Goal: Transaction & Acquisition: Purchase product/service

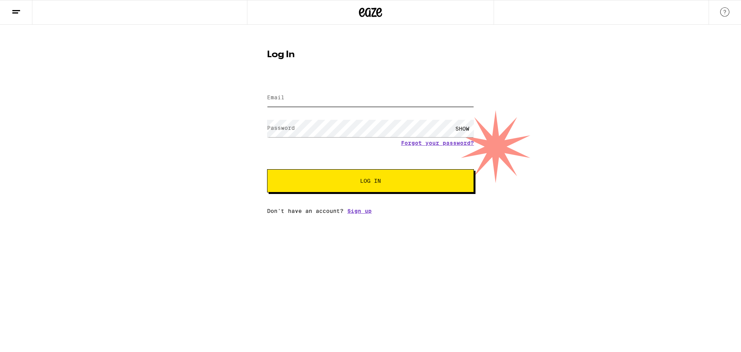
type input "[EMAIL_ADDRESS][DOMAIN_NAME]"
click at [371, 188] on button "Log In" at bounding box center [370, 180] width 207 height 23
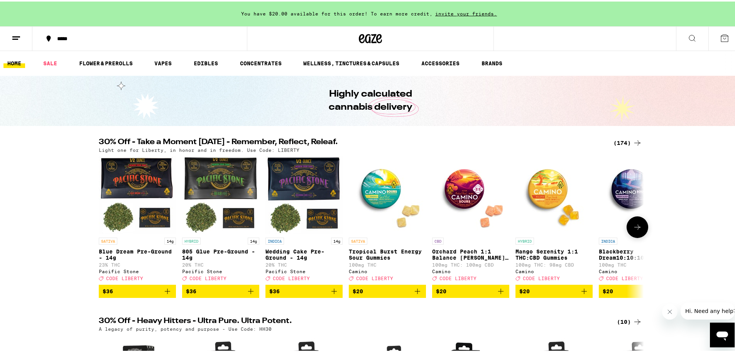
click at [580, 294] on icon "Add to bag" at bounding box center [584, 289] width 9 height 9
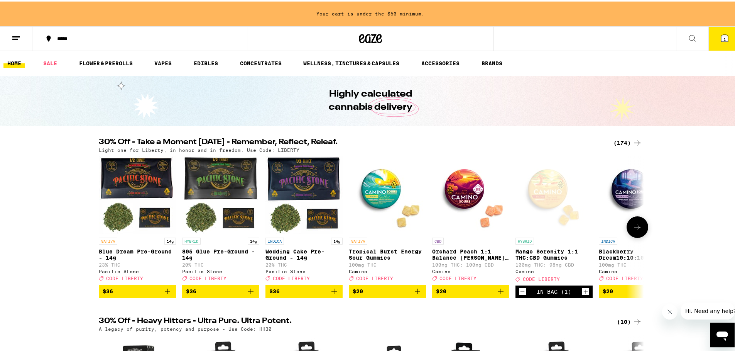
click at [635, 226] on icon at bounding box center [637, 225] width 9 height 9
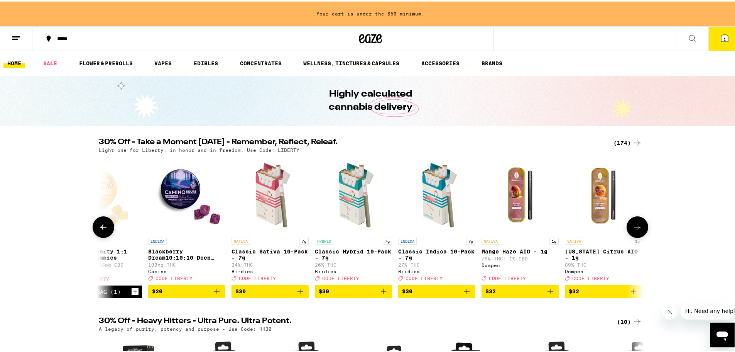
scroll to position [0, 459]
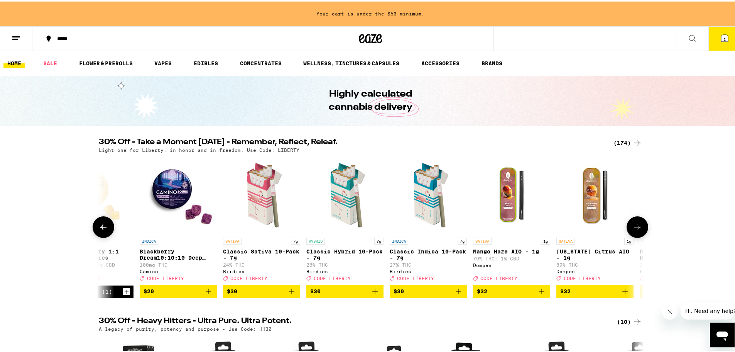
click at [634, 230] on icon at bounding box center [637, 225] width 9 height 9
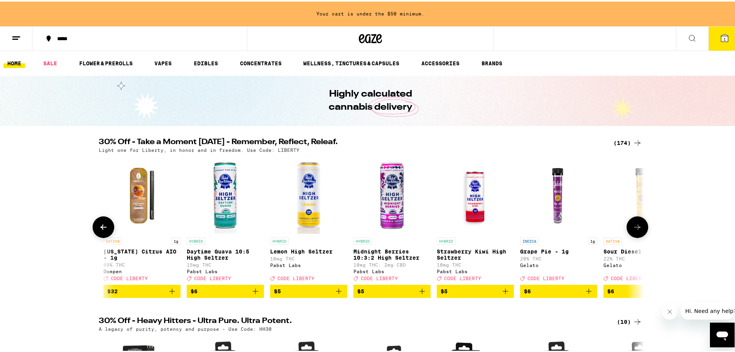
scroll to position [0, 918]
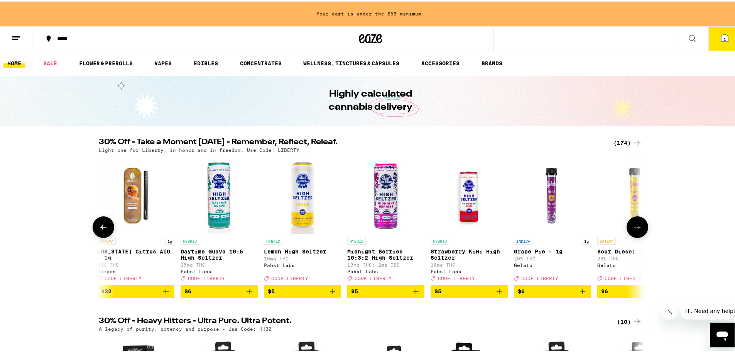
click at [633, 230] on icon at bounding box center [637, 225] width 9 height 9
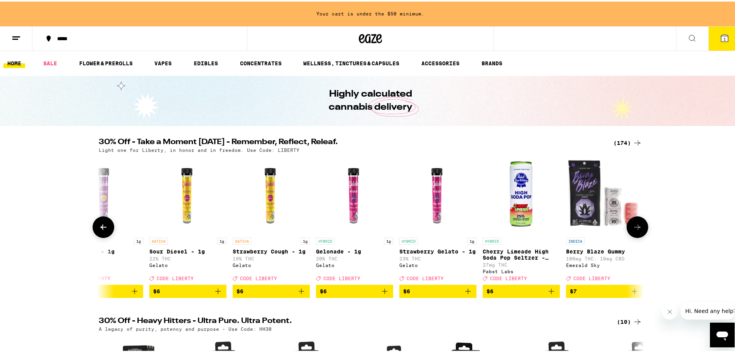
scroll to position [0, 1378]
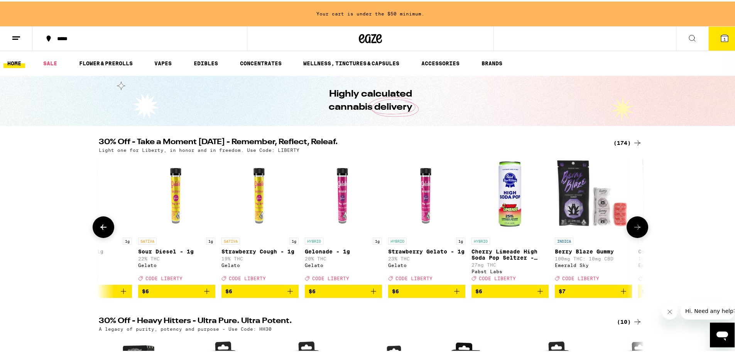
click at [633, 230] on icon at bounding box center [637, 225] width 9 height 9
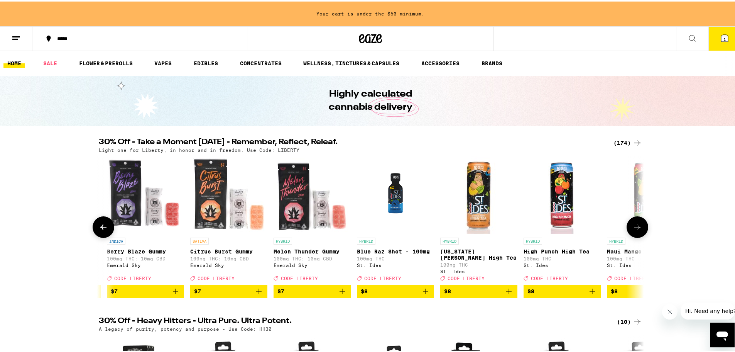
scroll to position [0, 1837]
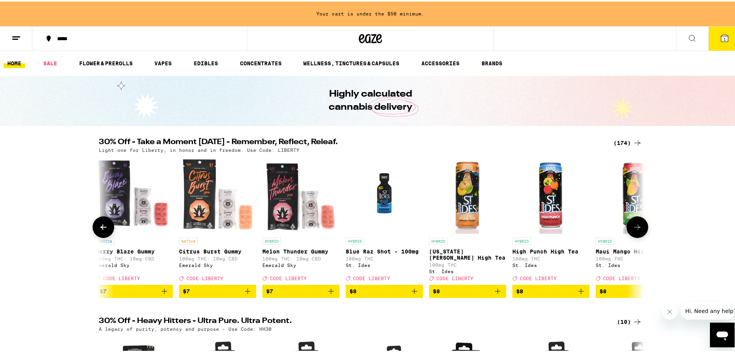
click at [633, 230] on icon at bounding box center [637, 225] width 9 height 9
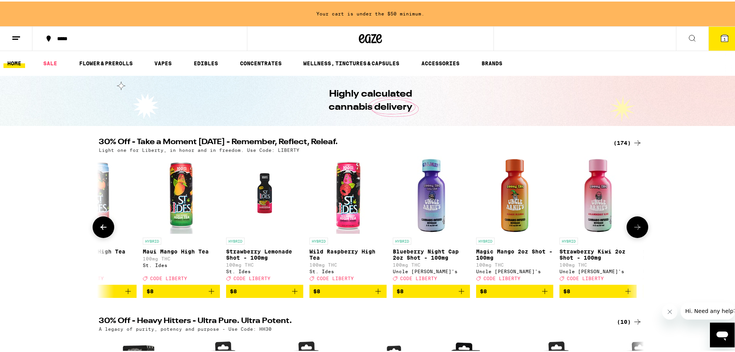
scroll to position [0, 2296]
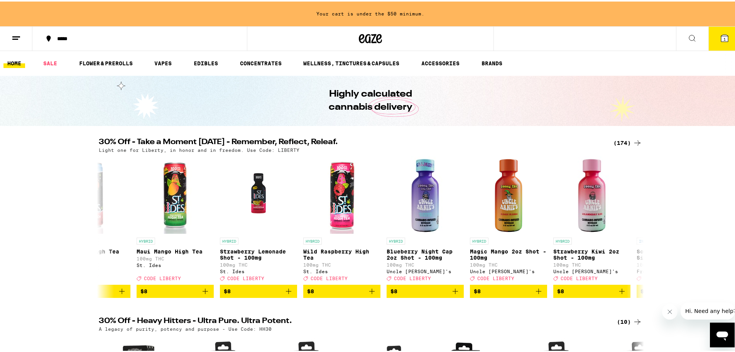
click at [624, 141] on div "(174)" at bounding box center [628, 141] width 29 height 9
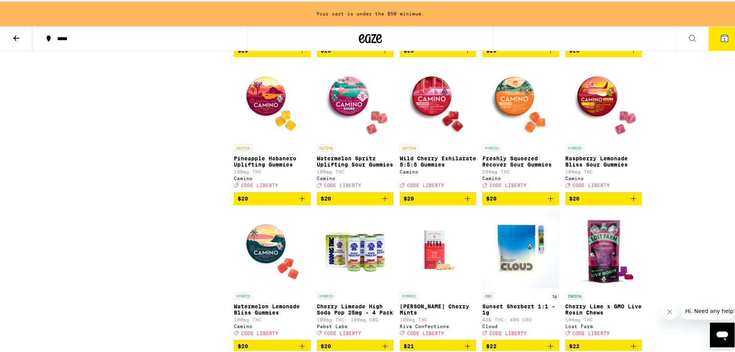
scroll to position [2007, 0]
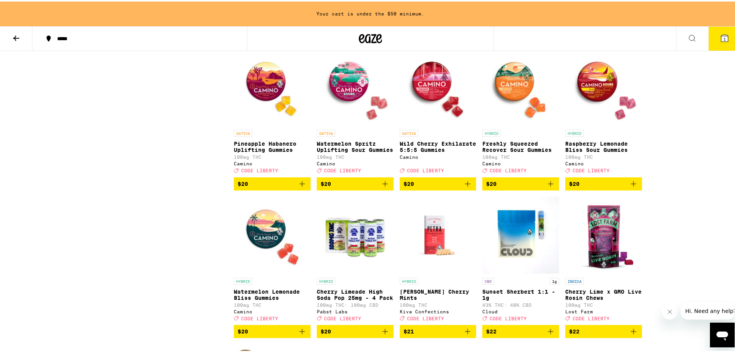
click at [465, 189] on button "$20" at bounding box center [438, 182] width 77 height 13
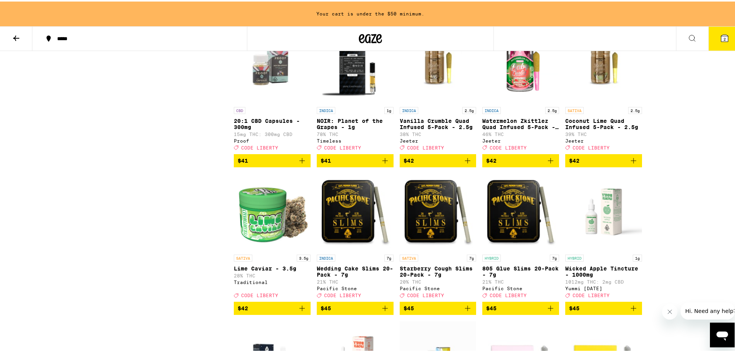
scroll to position [4245, 0]
